Goal: Task Accomplishment & Management: Complete application form

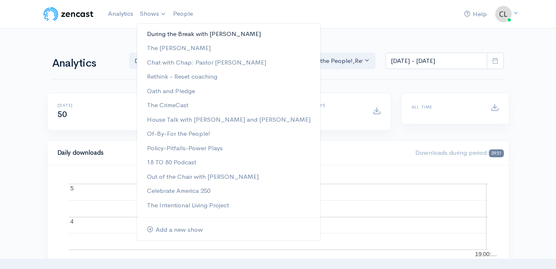
drag, startPoint x: 0, startPoint y: 0, endPoint x: 154, endPoint y: 34, distance: 157.7
click at [154, 34] on link "During the Break with [PERSON_NAME]" at bounding box center [228, 34] width 183 height 14
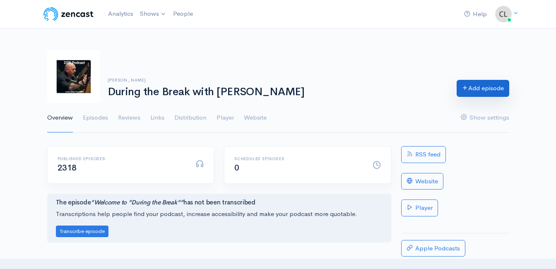
click at [482, 90] on link "Add episode" at bounding box center [483, 88] width 53 height 17
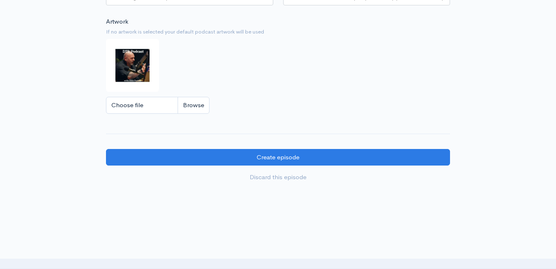
scroll to position [802, 0]
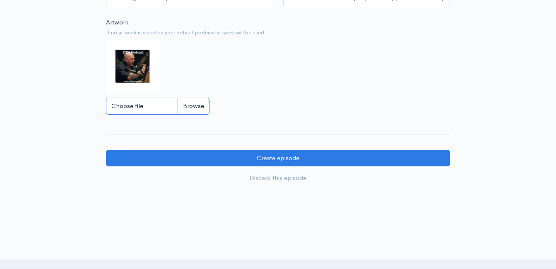
click at [200, 115] on input "Choose file" at bounding box center [157, 106] width 103 height 17
type input "C:\fakepath\450591796_1013938890741267_212763636491488363_n.jpg"
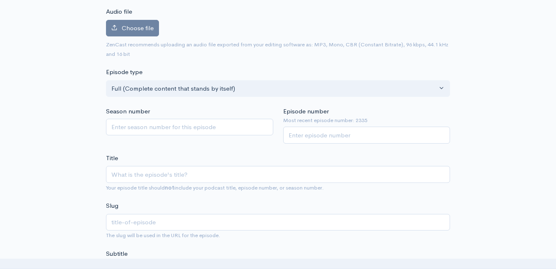
scroll to position [0, 0]
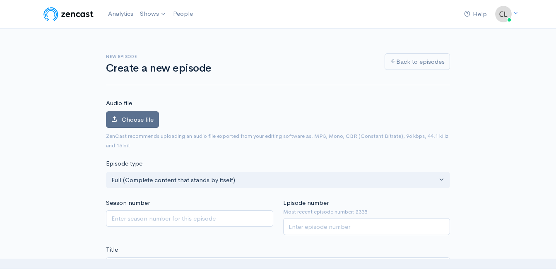
click at [128, 121] on span "Choose file" at bounding box center [138, 119] width 32 height 8
click at [0, 0] on input "Choose file" at bounding box center [0, 0] width 0 height 0
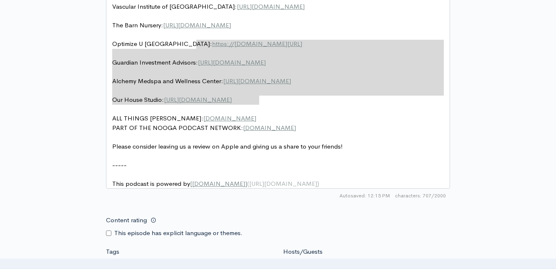
scroll to position [529, 0]
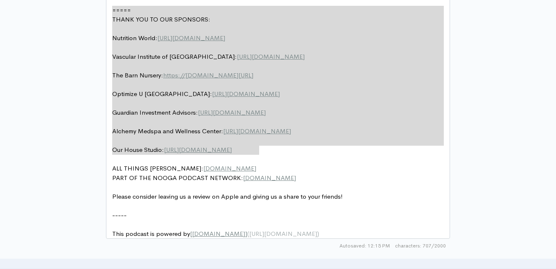
drag, startPoint x: 283, startPoint y: 94, endPoint x: 99, endPoint y: -31, distance: 222.0
type textarea "​===== THANK YOU TO OUR SPONSORS: Nutrition World: https://nutritionw.com/ Vasc…"
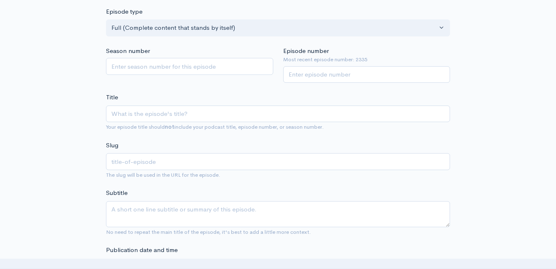
scroll to position [198, 0]
paste input "UpFront Wrap-Up with [PERSON_NAME]! Headlines and Opinions - [DATE] (Powered by…"
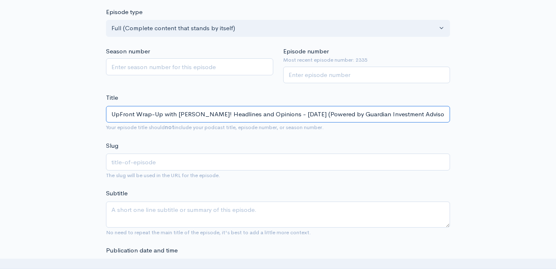
click at [205, 116] on input "UpFront Wrap-Up with [PERSON_NAME]! Headlines and Opinions - [DATE] (Powered by…" at bounding box center [278, 114] width 344 height 17
type input "UpFront Wrap-Up with Jeff Styles ! Headlines and Opinions - 9/8/25 (Powered by …"
type input "upfront-wrap-up-with-jeff-styles-headlines-and-opinions-9825-powered-by-guardia…"
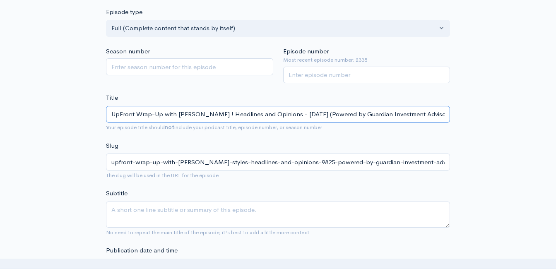
type input "UpFront Wrap-Up with Jeff Styles a! Headlines and Opinions - 9/8/25 (Powered by…"
type input "upfront-wrap-up-with-jeff-styles-a-headlines-and-opinions-9825-powered-by-guard…"
type input "UpFront Wrap-Up with Jeff Styles and! Headlines and Opinions - 9/8/25 (Powered …"
type input "upfront-wrap-up-with-jeff-styles-and-headlines-and-opinions-9825-powered-by-gua…"
type input "UpFront Wrap-Up with Jeff Styles and C! Headlines and Opinions - 9/8/25 (Powere…"
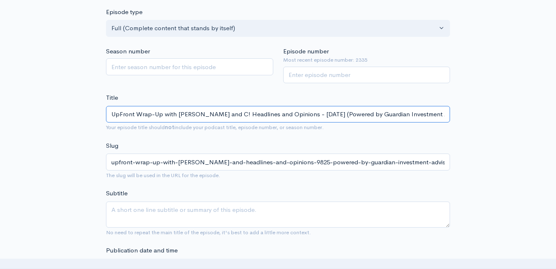
type input "upfront-wrap-up-with-jeff-styles-and-c-headlines-and-opinions-9825-powered-by-g…"
type input "UpFront Wrap-Up with Jeff Styles and Cli! Headlines and Opinions - 9/8/25 (Powe…"
type input "upfront-wrap-up-with-jeff-styles-and-cli-headlines-and-opinions-9825-powered-by…"
type input "UpFront Wrap-Up with Jeff Styles and Clin! Headlines and Opinions - 9/8/25 (Pow…"
type input "upfront-wrap-up-with-jeff-styles-and-clin-headlines-and-opinions-9825-powered-b…"
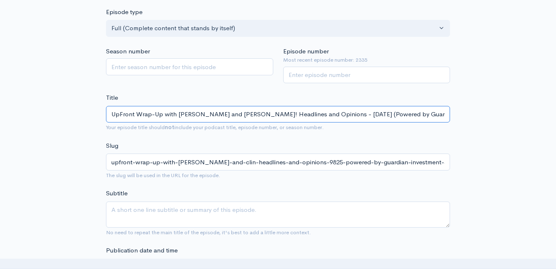
type input "UpFront Wrap-Up with Jeff Styles and Clint! Headlines and Opinions - 9/8/25 (Po…"
type input "upfront-wrap-up-with-jeff-styles-and-clint-headlines-and-opinions-9825-powered-…"
drag, startPoint x: 322, startPoint y: 111, endPoint x: 320, endPoint y: 119, distance: 8.0
click at [322, 113] on input "UpFront Wrap-Up with Jeff Styles and Clint! Headlines and Opinions - 9/8/25 (Po…" at bounding box center [278, 114] width 344 height 17
click at [320, 118] on input "UpFront Wrap-Up with Jeff Styles and Clint! Headlines and Opinions - 9/8/25 (Po…" at bounding box center [278, 114] width 344 height 17
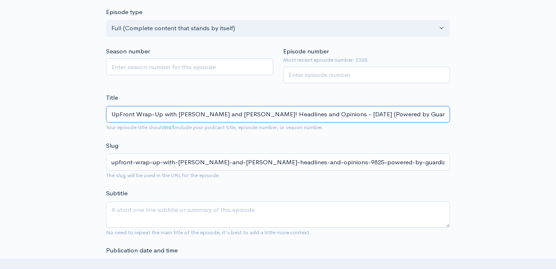
click at [321, 116] on input "UpFront Wrap-Up with Jeff Styles and Clint! Headlines and Opinions - 9/8/25 (Po…" at bounding box center [278, 114] width 344 height 17
click at [321, 115] on input "UpFront Wrap-Up with Jeff Styles and Clint! Headlines and Opinions - 9/8/25 (Po…" at bounding box center [278, 114] width 344 height 17
click at [311, 116] on input "UpFront Wrap-Up with Jeff Styles and Clint! Headlines and Opinions - 9/8/25 (Po…" at bounding box center [278, 114] width 344 height 17
drag, startPoint x: 320, startPoint y: 115, endPoint x: 320, endPoint y: 122, distance: 7.0
click at [320, 115] on input "UpFront Wrap-Up with Jeff Styles and Clint! Headlines and Opinions - 9/8/25 (Po…" at bounding box center [278, 114] width 344 height 17
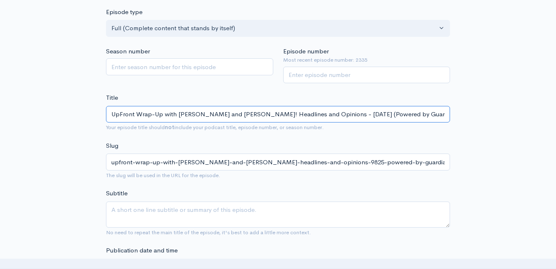
type input "UpFront Wrap-Up with Jeff Styles and Clint! Headlines and Opinions - 9//25 (Pow…"
type input "upfront-wrap-up-with-jeff-styles-and-clint-headlines-and-opinions-925-powered-b…"
type input "UpFront Wrap-Up with Jeff Styles and Clint! Headlines and Opinions - 9/1/25 (Po…"
type input "upfront-wrap-up-with-jeff-styles-and-clint-headlines-and-opinions-9125-powered-…"
type input "UpFront Wrap-Up with Jeff Styles and Clint! Headlines and Opinions - 9/15/25 (P…"
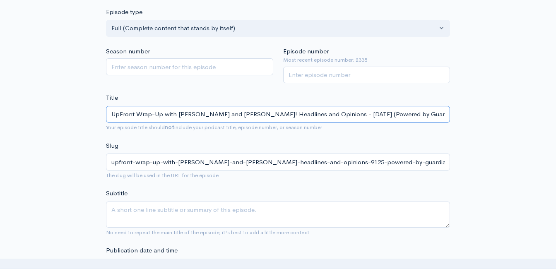
type input "upfront-wrap-up-with-jeff-styles-and-clint-headlines-and-opinions-91525-powered…"
type input "UpFront Wrap-Up with Jeff Styles and Clint! Headlines and Opinions - 9/15/25 (P…"
click at [322, 76] on input "Episode number" at bounding box center [366, 75] width 167 height 17
type input "2336"
drag, startPoint x: 260, startPoint y: 88, endPoint x: 235, endPoint y: 64, distance: 34.8
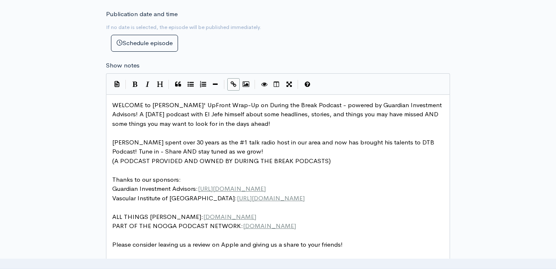
scroll to position [447, 0]
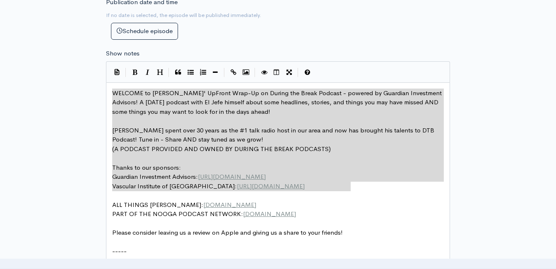
drag, startPoint x: 354, startPoint y: 186, endPoint x: 112, endPoint y: 92, distance: 259.8
type textarea "WELCOME to Jeff Styles' UpFront Wrap-Up on During the Break Podcast - powered b…"
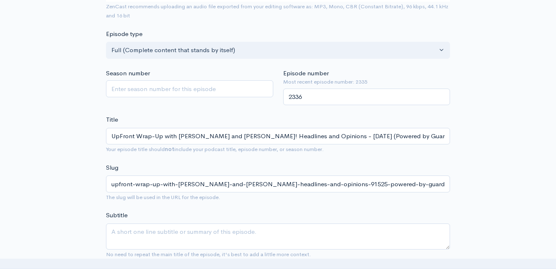
scroll to position [157, 0]
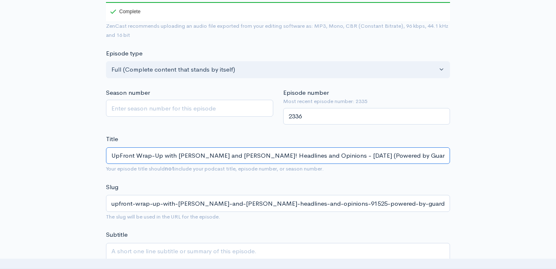
click at [233, 156] on input "UpFront Wrap-Up with Jeff Styles and Clint! Headlines and Opinions - 9/15/25 (P…" at bounding box center [278, 155] width 344 height 17
click at [233, 155] on input "UpFront Wrap-Up with Jeff Styles and Clint! Headlines and Opinions - 9/15/25 (P…" at bounding box center [278, 155] width 344 height 17
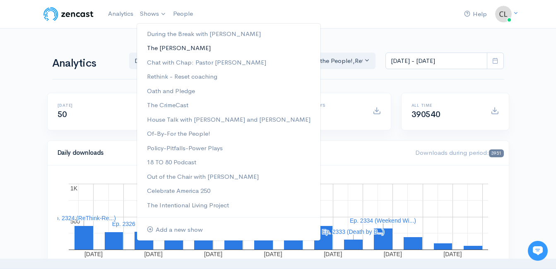
click at [161, 51] on link "The [PERSON_NAME]" at bounding box center [228, 48] width 183 height 14
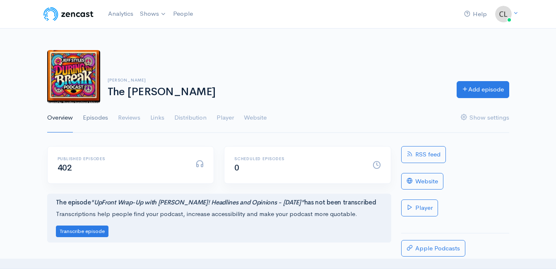
click at [101, 118] on link "Episodes" at bounding box center [95, 118] width 25 height 30
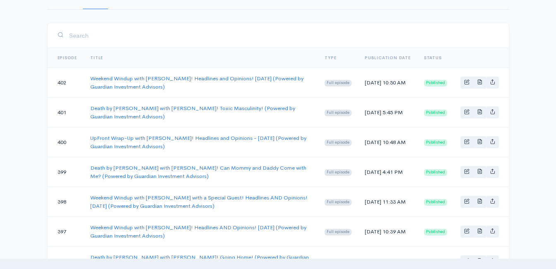
scroll to position [124, 0]
click at [131, 133] on td "UpFront Wrap-Up with [PERSON_NAME]! Headlines and Opinions - [DATE] (Powered by…" at bounding box center [201, 142] width 234 height 30
click at [133, 133] on td "UpFront Wrap-Up with [PERSON_NAME]! Headlines and Opinions - [DATE] (Powered by…" at bounding box center [201, 142] width 234 height 30
click at [133, 136] on link "UpFront Wrap-Up with [PERSON_NAME]! Headlines and Opinions - [DATE] (Powered by…" at bounding box center [198, 141] width 216 height 15
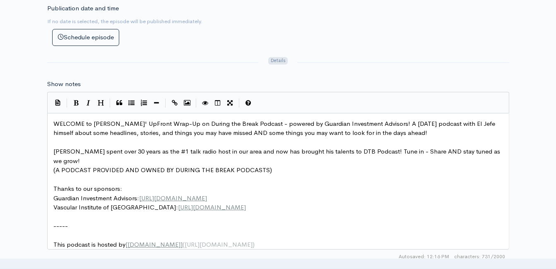
scroll to position [3, 0]
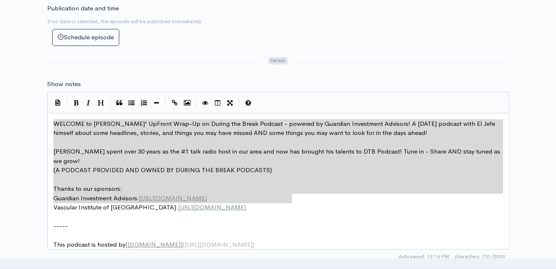
drag, startPoint x: 283, startPoint y: 194, endPoint x: 43, endPoint y: 121, distance: 250.4
type textarea "​WELCOME to Jeff Styles' UpFront Wrap-Up on During the Break Podcast - powered …"
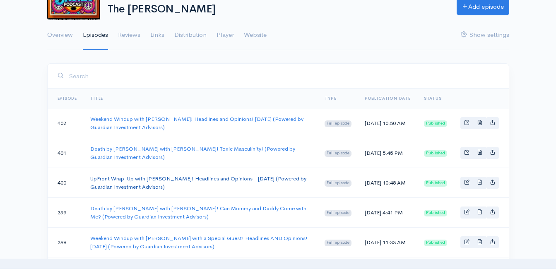
click at [169, 179] on link "UpFront Wrap-Up with [PERSON_NAME]! Headlines and Opinions - [DATE] (Powered by…" at bounding box center [198, 182] width 216 height 15
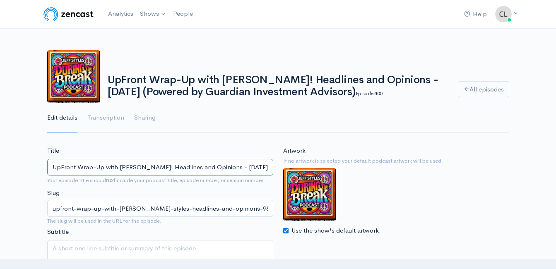
click at [200, 166] on input "UpFront Wrap-Up with [PERSON_NAME]! Headlines and Opinions - [DATE] (Powered by…" at bounding box center [160, 167] width 226 height 17
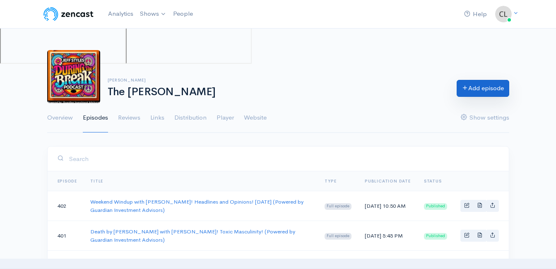
click at [477, 96] on div "Clint Powell The Jeff Styles Add episode" at bounding box center [278, 76] width 472 height 53
click at [477, 94] on link "Add episode" at bounding box center [483, 88] width 53 height 17
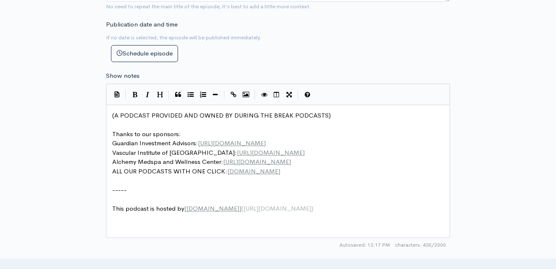
scroll to position [3, 0]
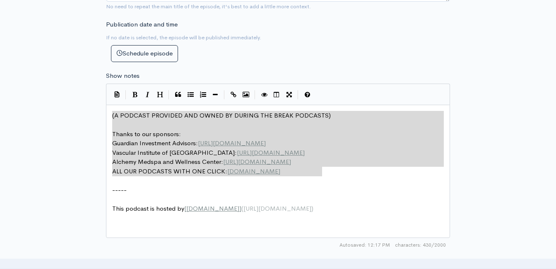
drag, startPoint x: 311, startPoint y: 166, endPoint x: 108, endPoint y: 106, distance: 211.3
type textarea "​(A PODCAST PROVIDED AND OWNED BY DURING THE BREAK PODCASTS) Thanks to our spon…"
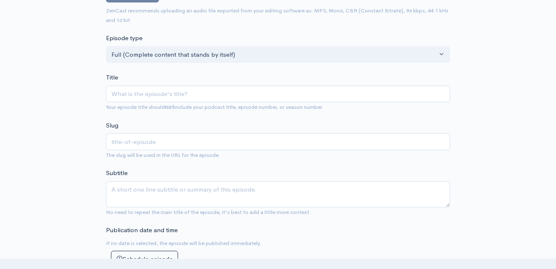
scroll to position [124, 0]
paste input "UpFront Wrap-Up with Jeff Styles and Clint! Headlines and Opinions - 9/15/25 (P…"
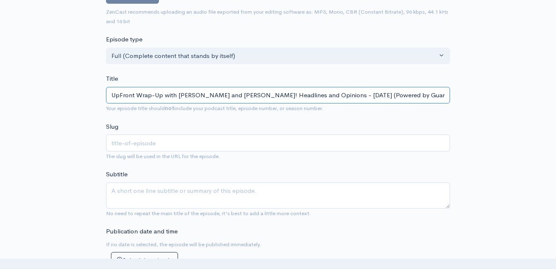
scroll to position [0, 13]
click at [220, 96] on input "UpFront Wrap-Up with Jeff Styles and Clint! Headlines and Opinions - 9/15/25 (P…" at bounding box center [278, 95] width 344 height 17
type input "UpFront Wrap-Up with Jeff Styles and Clin! Headlines and Opinions - 9/15/25 (Po…"
type input "upfront-wrap-up-with-jeff-styles-and-clin-headlines-and-opinions-91525-powered-…"
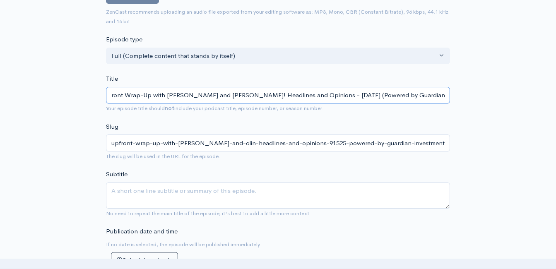
type input "UpFront Wrap-Up with Jeff Styles and Cli! Headlines and Opinions - 9/15/25 (Pow…"
type input "upfront-wrap-up-with-jeff-styles-and-cli-headlines-and-opinions-91525-powered-b…"
type input "UpFront Wrap-Up with Jeff Styles and Cl! Headlines and Opinions - 9/15/25 (Powe…"
type input "upfront-wrap-up-with-jeff-styles-and-cl-headlines-and-opinions-91525-powered-by…"
type input "UpFront Wrap-Up with Jeff Styles and C! Headlines and Opinions - 9/15/25 (Power…"
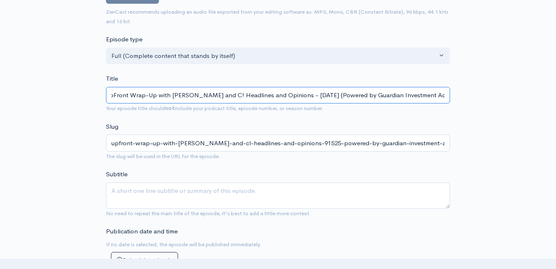
type input "upfront-wrap-up-with-jeff-styles-and-c-headlines-and-opinions-91525-powered-by-…"
type input "UpFront Wrap-Up with Jeff Styles and ! Headlines and Opinions - 9/15/25 (Powere…"
type input "upfront-wrap-up-with-jeff-styles-and-headlines-and-opinions-91525-powered-by-gu…"
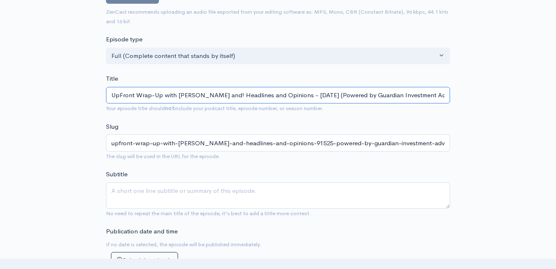
type input "UpFront Wrap-Up with Jeff Styles an! Headlines and Opinions - 9/15/25 (Powered …"
type input "upfront-wrap-up-with-jeff-styles-an-headlines-and-opinions-91525-powered-by-gua…"
type input "UpFront Wrap-Up with Jeff Styles a! Headlines and Opinions - 9/15/25 (Powered b…"
type input "upfront-wrap-up-with-jeff-styles-a-headlines-and-opinions-91525-powered-by-guar…"
type input "UpFront Wrap-Up with Jeff Styles ! Headlines and Opinions - 9/15/25 (Powered by…"
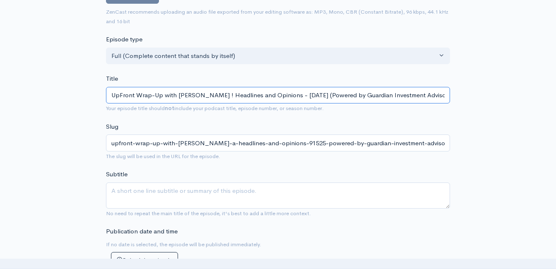
type input "upfront-wrap-up-with-jeff-styles-headlines-and-opinions-91525-powered-by-guardi…"
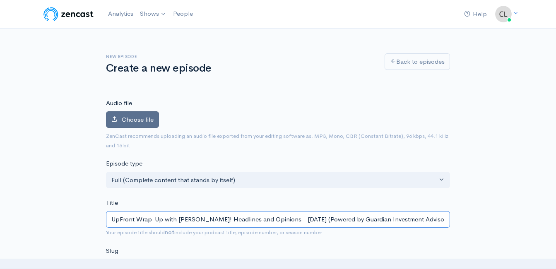
type input "UpFront Wrap-Up with [PERSON_NAME]! Headlines and Opinions - [DATE] (Powered by…"
click at [144, 117] on span "Choose file" at bounding box center [138, 119] width 32 height 8
click at [0, 0] on input "Choose file" at bounding box center [0, 0] width 0 height 0
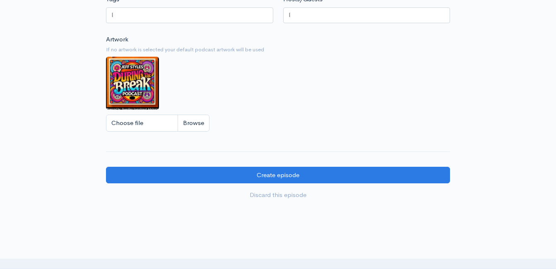
scroll to position [704, 0]
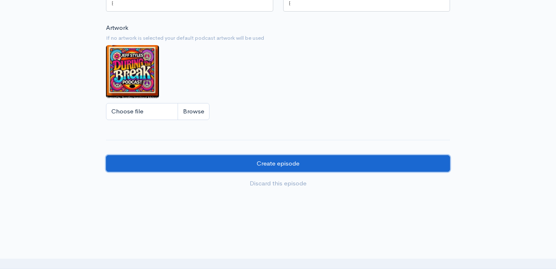
click at [315, 166] on input "Create episode" at bounding box center [278, 163] width 344 height 17
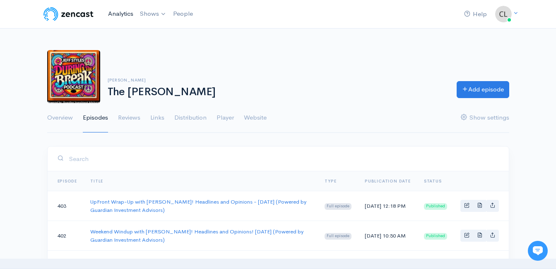
click at [129, 14] on link "Analytics" at bounding box center [121, 14] width 32 height 18
